Goal: Task Accomplishment & Management: Manage account settings

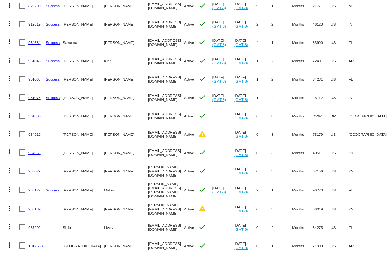
scroll to position [1673, 0]
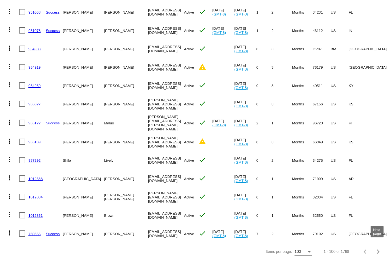
click at [384, 250] on span "Next page" at bounding box center [378, 251] width 13 height 3
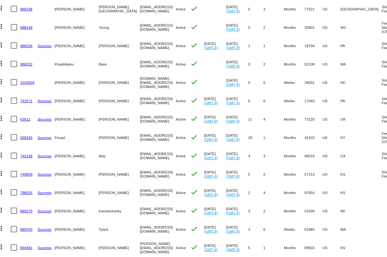
scroll to position [0, 2]
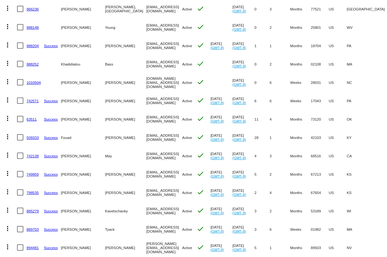
drag, startPoint x: 151, startPoint y: 136, endPoint x: 107, endPoint y: 134, distance: 44.6
click at [107, 134] on mat-row "more_vert 509333 Success [PERSON_NAME][GEOGRAPHIC_DATA] [EMAIL_ADDRESS][DOMAIN_…" at bounding box center [252, 137] width 502 height 18
copy mat-row "[EMAIL_ADDRESS][DOMAIN_NAME]"
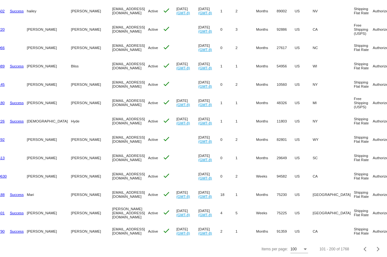
scroll to position [0, 0]
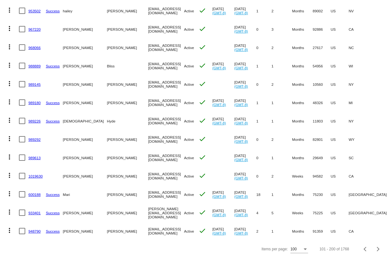
drag, startPoint x: 162, startPoint y: 212, endPoint x: 106, endPoint y: 210, distance: 56.3
click at [106, 210] on mat-row "more_vert 933401 Success [PERSON_NAME] [PERSON_NAME][EMAIL_ADDRESS][DOMAIN_NAME…" at bounding box center [254, 212] width 502 height 18
copy mat-row "[PERSON_NAME][EMAIL_ADDRESS][DOMAIN_NAME]"
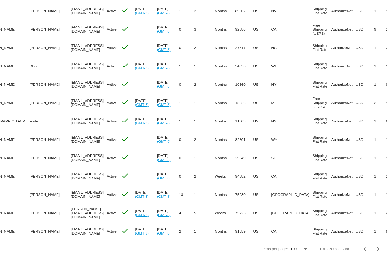
scroll to position [0, 107]
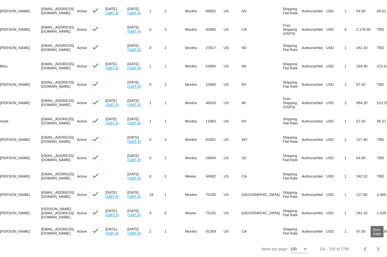
click at [380, 248] on div "Next page" at bounding box center [377, 248] width 4 height 4
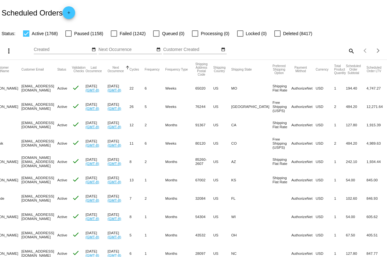
scroll to position [0, 0]
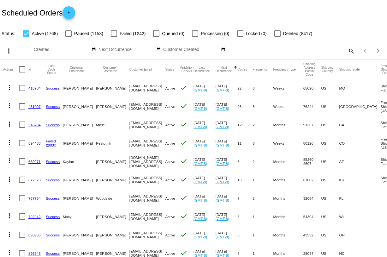
drag, startPoint x: 157, startPoint y: 107, endPoint x: 103, endPoint y: 107, distance: 53.4
click at [103, 107] on mat-row "more_vert 461007 Success [PERSON_NAME] [EMAIL_ADDRESS][DOMAIN_NAME] Active chec…" at bounding box center [249, 106] width 492 height 18
copy mat-row "[EMAIL_ADDRESS][DOMAIN_NAME]"
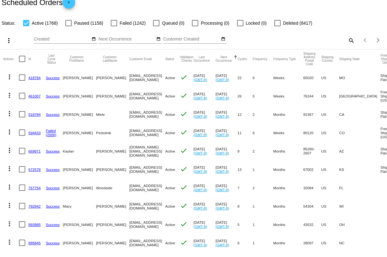
drag, startPoint x: 168, startPoint y: 207, endPoint x: 109, endPoint y: 208, distance: 59.1
click at [109, 208] on mat-row "more_vert 792942 Success [PERSON_NAME] [EMAIL_ADDRESS][DOMAIN_NAME] Active chec…" at bounding box center [249, 206] width 492 height 18
copy mat-row "[EMAIL_ADDRESS][DOMAIN_NAME]"
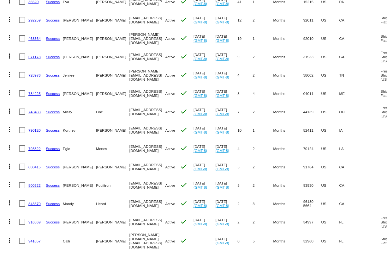
drag, startPoint x: 188, startPoint y: 57, endPoint x: 110, endPoint y: 58, distance: 78.1
click at [110, 58] on mat-row "more_vert 671178 Success [PERSON_NAME] [EMAIL_ADDRESS][DOMAIN_NAME] Active chec…" at bounding box center [249, 56] width 492 height 18
copy mat-row "[EMAIL_ADDRESS][DOMAIN_NAME]"
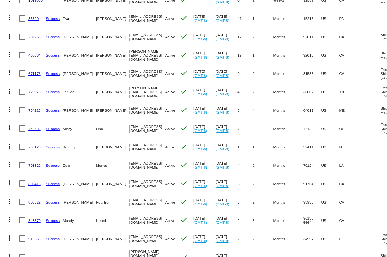
drag, startPoint x: 158, startPoint y: 166, endPoint x: 112, endPoint y: 165, distance: 46.5
click at [130, 165] on mat-cell "[EMAIL_ADDRESS][DOMAIN_NAME]" at bounding box center [148, 165] width 36 height 18
copy mat-cell "[EMAIL_ADDRESS][DOMAIN_NAME]"
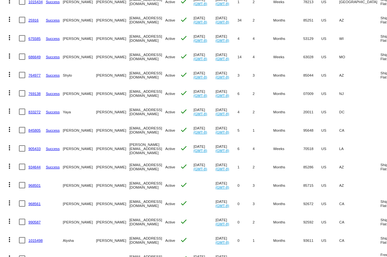
drag, startPoint x: 160, startPoint y: 54, endPoint x: 107, endPoint y: 54, distance: 53.1
click at [107, 54] on mat-row "more_vert 686649 Success [PERSON_NAME] [EMAIL_ADDRESS][DOMAIN_NAME] Active chec…" at bounding box center [249, 56] width 492 height 18
copy mat-row "[EMAIL_ADDRESS][DOMAIN_NAME]"
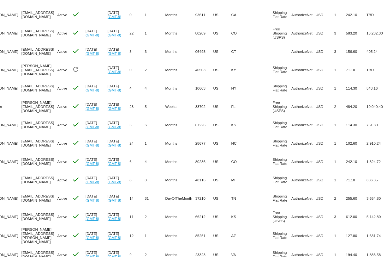
scroll to position [1673, 0]
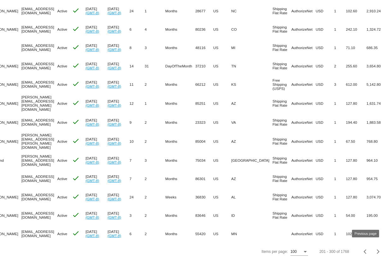
click at [364, 250] on span "Previous page" at bounding box center [366, 251] width 13 height 3
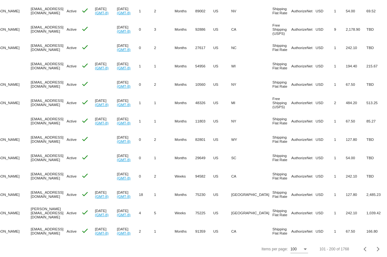
scroll to position [0, 107]
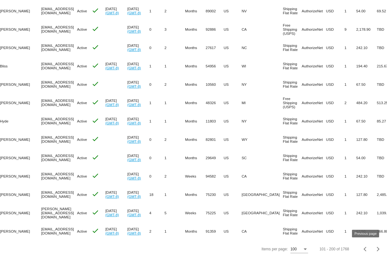
click at [364, 247] on span "Previous page" at bounding box center [366, 248] width 13 height 3
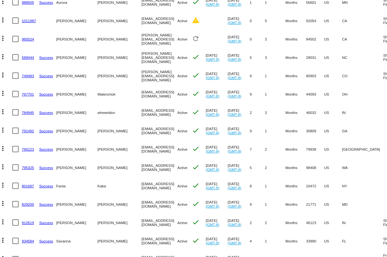
scroll to position [1407, 0]
drag, startPoint x: 145, startPoint y: 147, endPoint x: 98, endPoint y: 146, distance: 46.8
click at [98, 146] on mat-row "more_vert 795223 Success [PERSON_NAME][GEOGRAPHIC_DATA] [EMAIL_ADDRESS][DOMAIN_…" at bounding box center [248, 149] width 502 height 18
copy mat-row "[EMAIL_ADDRESS][DOMAIN_NAME]"
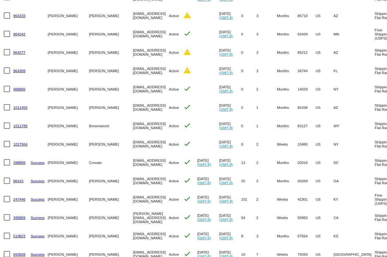
scroll to position [826, 0]
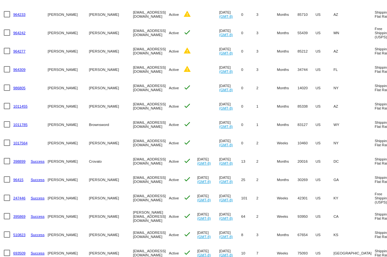
drag, startPoint x: 145, startPoint y: 197, endPoint x: 89, endPoint y: 198, distance: 55.6
click at [89, 198] on mat-row "more_vert 247446 Success [GEOGRAPHIC_DATA][PERSON_NAME] [EMAIL_ADDRESS][DOMAIN_…" at bounding box center [239, 197] width 502 height 18
copy mat-row "[EMAIL_ADDRESS][DOMAIN_NAME]"
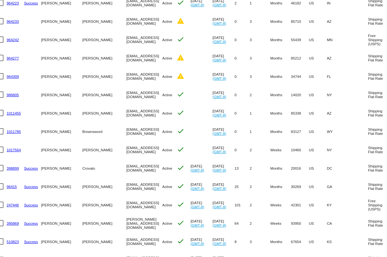
scroll to position [0, 5]
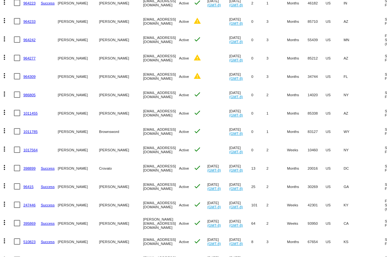
drag, startPoint x: 144, startPoint y: 186, endPoint x: 101, endPoint y: 185, distance: 42.7
click at [101, 185] on mat-row "more_vert 96415 Success [GEOGRAPHIC_DATA][PERSON_NAME][GEOGRAPHIC_DATA] [EMAIL_…" at bounding box center [249, 186] width 502 height 18
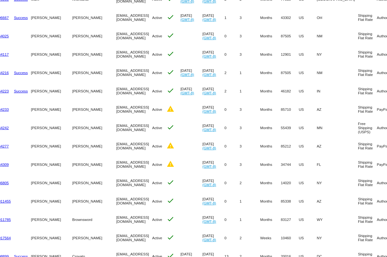
scroll to position [0, 0]
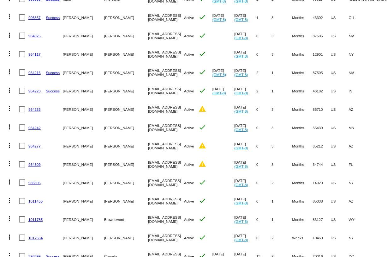
drag, startPoint x: 155, startPoint y: 126, endPoint x: 107, endPoint y: 127, distance: 48.0
click at [107, 127] on mat-row "more_vert 964242 [PERSON_NAME][GEOGRAPHIC_DATA] [EMAIL_ADDRESS][DOMAIN_NAME] Ac…" at bounding box center [254, 127] width 502 height 18
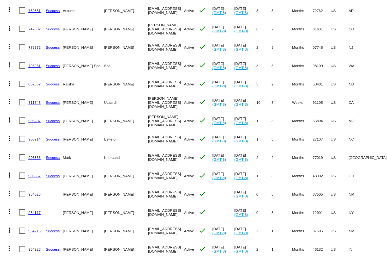
drag, startPoint x: 163, startPoint y: 154, endPoint x: 108, endPoint y: 157, distance: 55.7
click at [108, 157] on mat-row "more_vert 906365 Success [PERSON_NAME][GEOGRAPHIC_DATA] [EMAIL_ADDRESS][DOMAIN_…" at bounding box center [254, 157] width 502 height 18
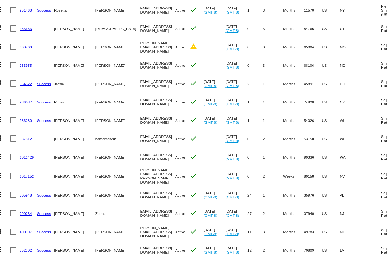
scroll to position [294, 0]
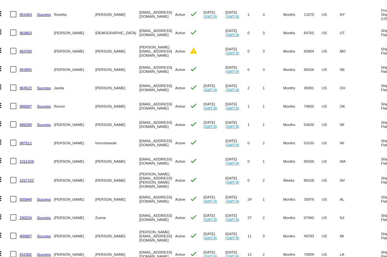
drag, startPoint x: 162, startPoint y: 215, endPoint x: 100, endPoint y: 216, distance: 61.9
click at [100, 216] on mat-row "more_vert 290234 Success [PERSON_NAME][GEOGRAPHIC_DATA] [EMAIL_ADDRESS][DOMAIN_…" at bounding box center [245, 217] width 502 height 18
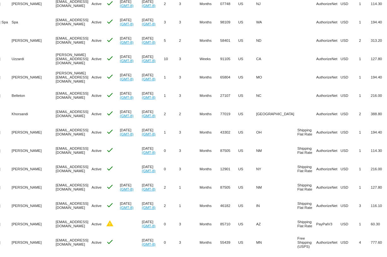
scroll to position [0, 0]
